Goal: Task Accomplishment & Management: Complete application form

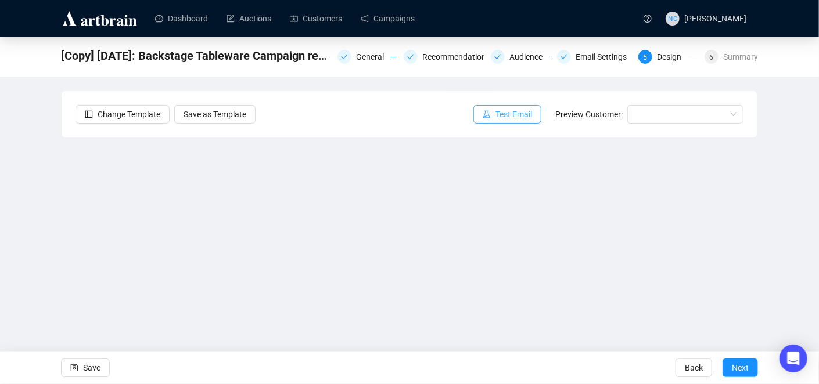
click at [507, 111] on span "Test Email" at bounding box center [513, 114] width 37 height 13
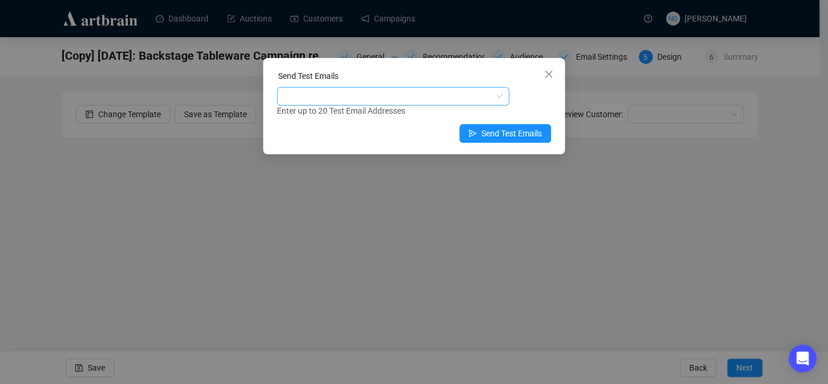
click at [407, 99] on div at bounding box center [386, 96] width 215 height 16
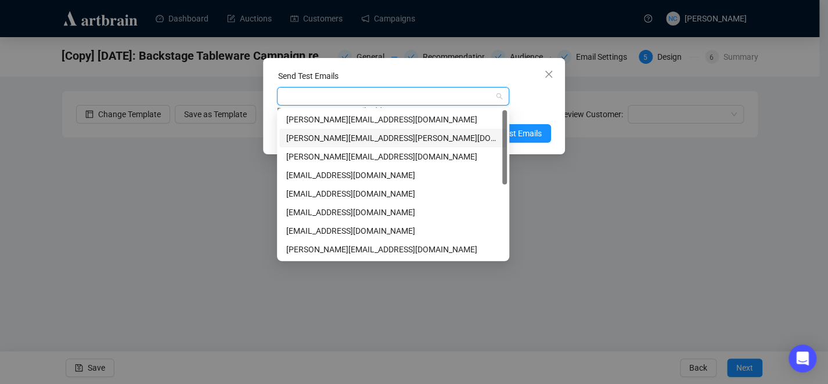
drag, startPoint x: 391, startPoint y: 136, endPoint x: 520, endPoint y: 104, distance: 133.5
click at [391, 136] on div "[PERSON_NAME][EMAIL_ADDRESS][PERSON_NAME][DOMAIN_NAME]" at bounding box center [393, 138] width 214 height 13
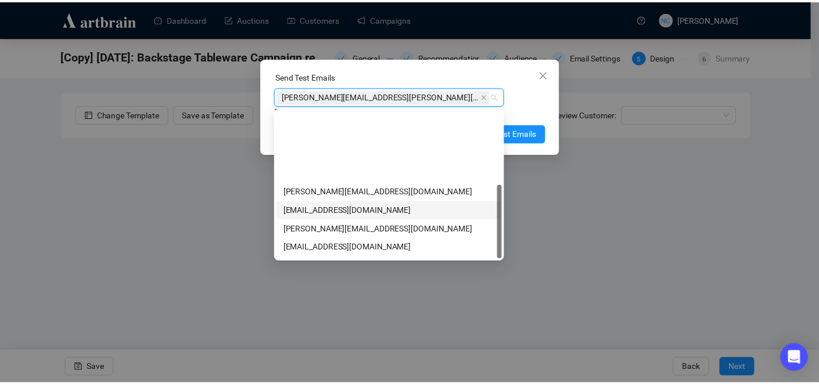
scroll to position [149, 0]
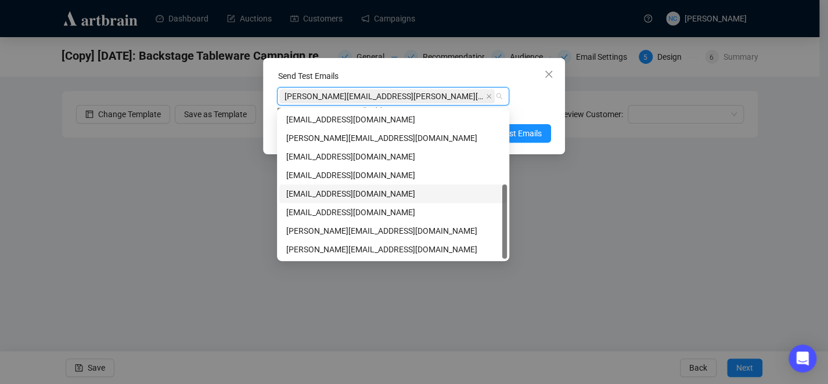
click at [348, 195] on div "[EMAIL_ADDRESS][DOMAIN_NAME]" at bounding box center [393, 194] width 214 height 13
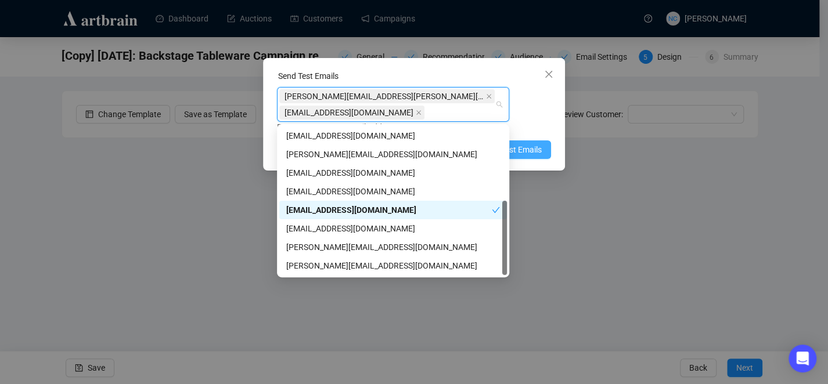
click at [526, 150] on span "Send Test Emails" at bounding box center [511, 149] width 60 height 13
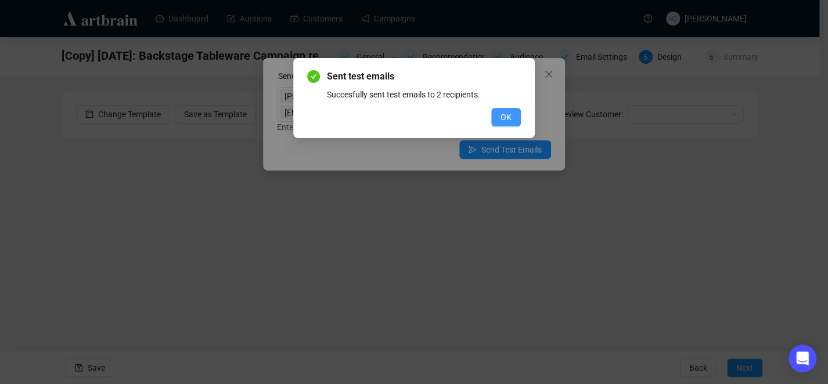
click at [502, 120] on span "OK" at bounding box center [506, 117] width 11 height 13
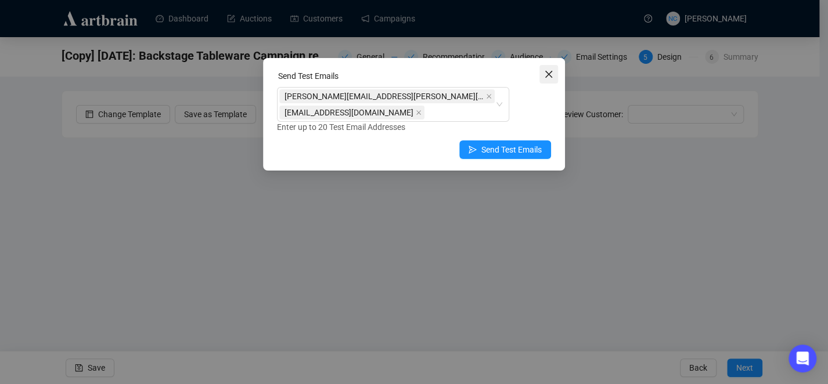
click at [552, 70] on icon "close" at bounding box center [548, 74] width 9 height 9
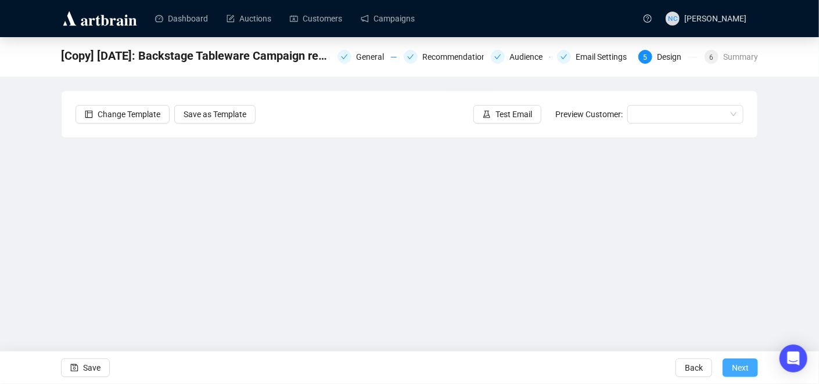
click at [729, 365] on button "Next" at bounding box center [739, 368] width 35 height 19
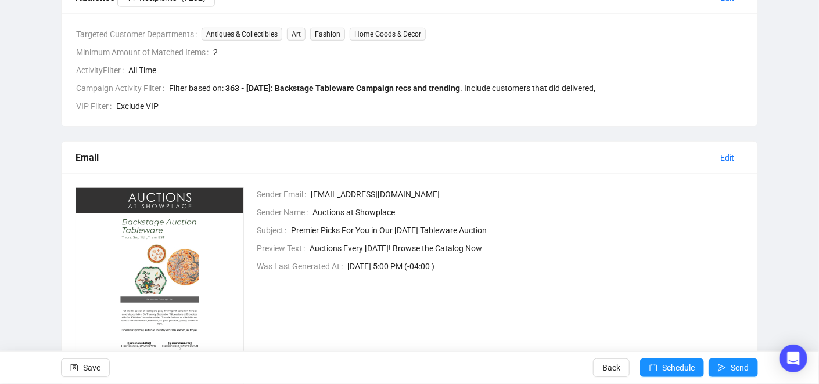
scroll to position [407, 0]
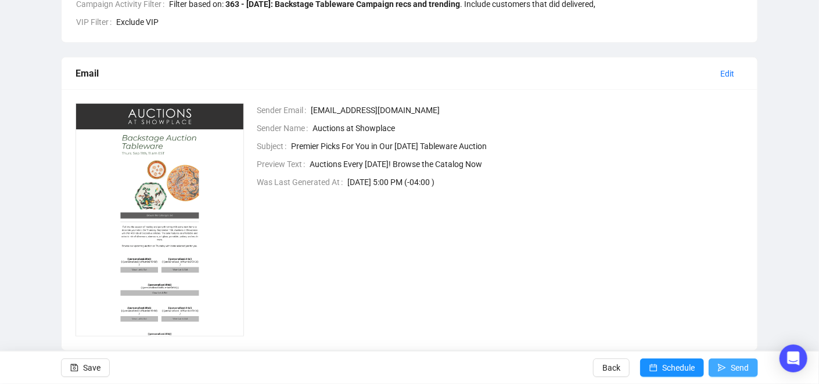
click at [738, 366] on span "Send" at bounding box center [740, 368] width 18 height 33
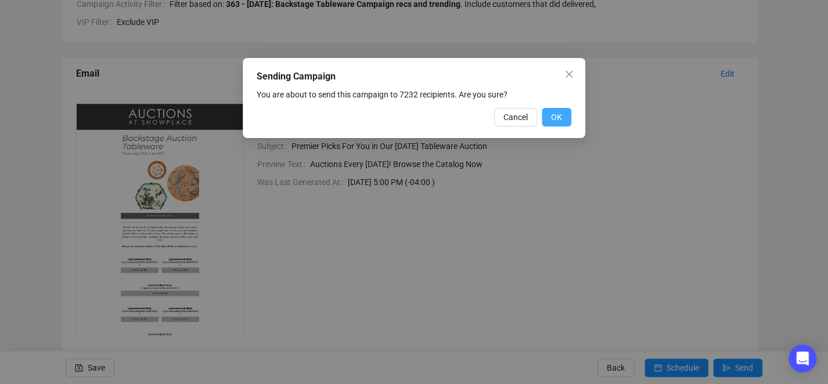
click at [544, 114] on button "OK" at bounding box center [557, 117] width 30 height 19
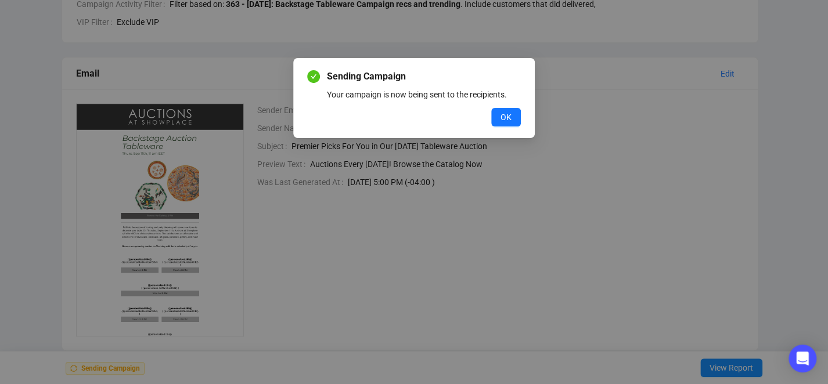
click at [491, 108] on button "OK" at bounding box center [506, 117] width 30 height 19
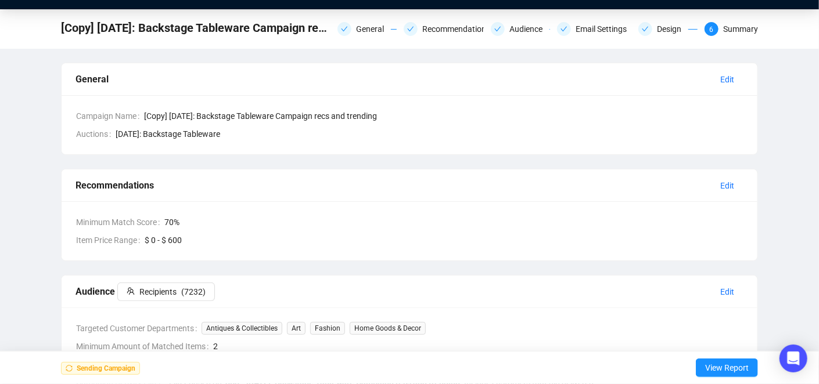
scroll to position [24, 0]
